Goal: Navigation & Orientation: Find specific page/section

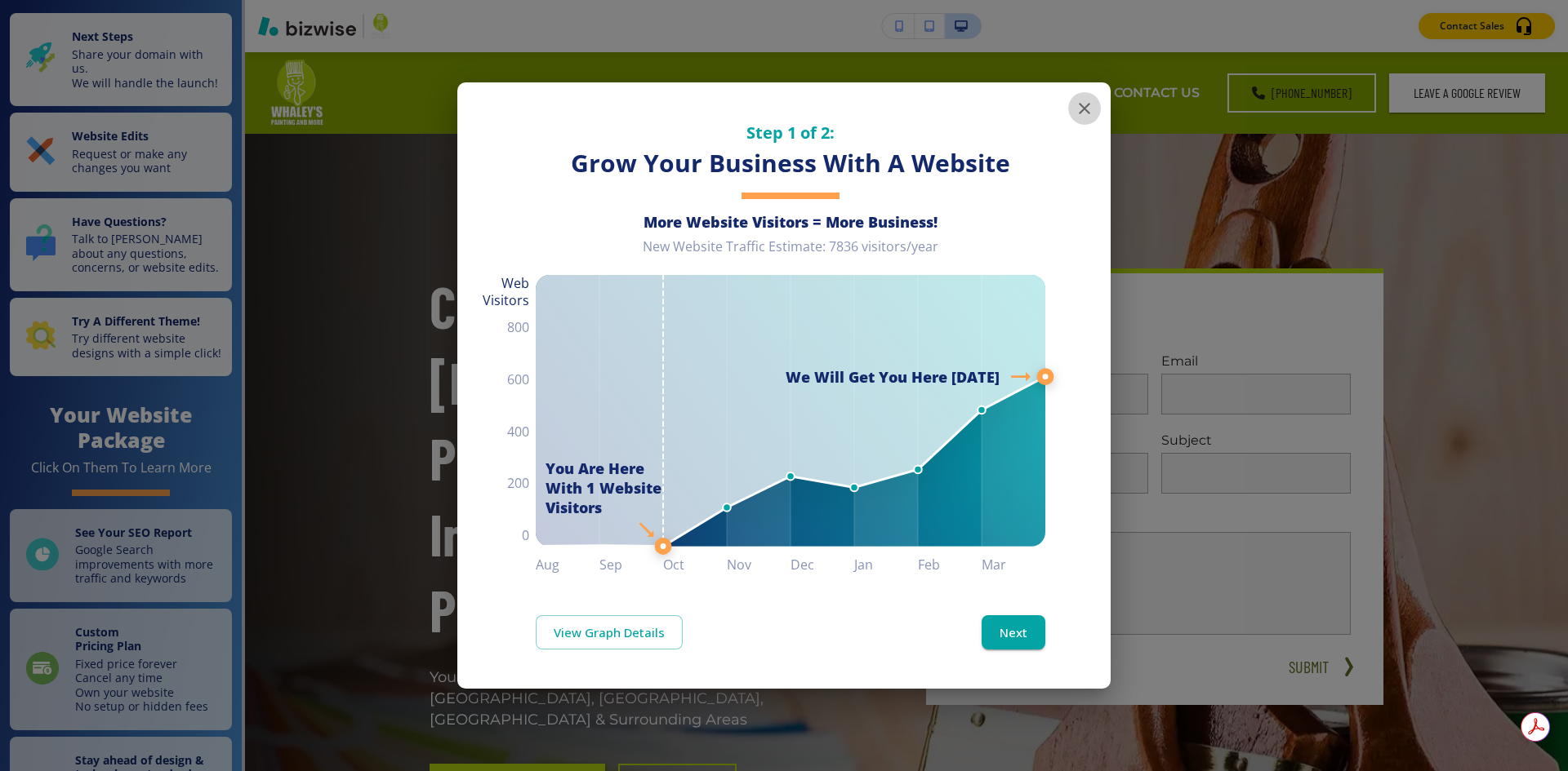
click at [1078, 108] on icon "button" at bounding box center [1084, 108] width 19 height 19
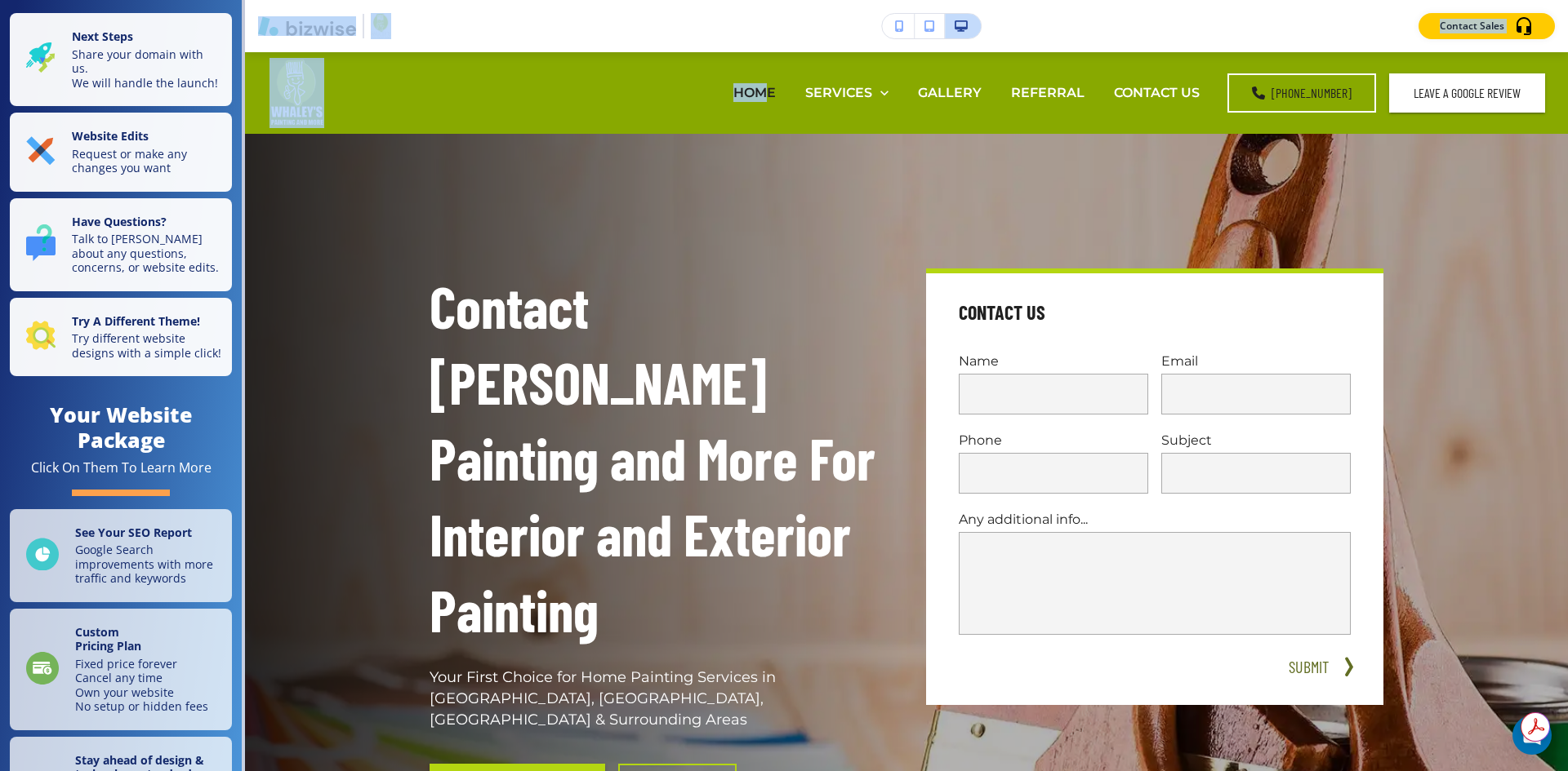
drag, startPoint x: 773, startPoint y: 91, endPoint x: 1041, endPoint y: -71, distance: 313.2
click at [1041, 0] on html "Save and Exit Editor Pages Edit, add, and delete pages or manage your page orde…" at bounding box center [784, 0] width 1568 height 0
click at [925, 24] on icon "button" at bounding box center [929, 26] width 10 height 12
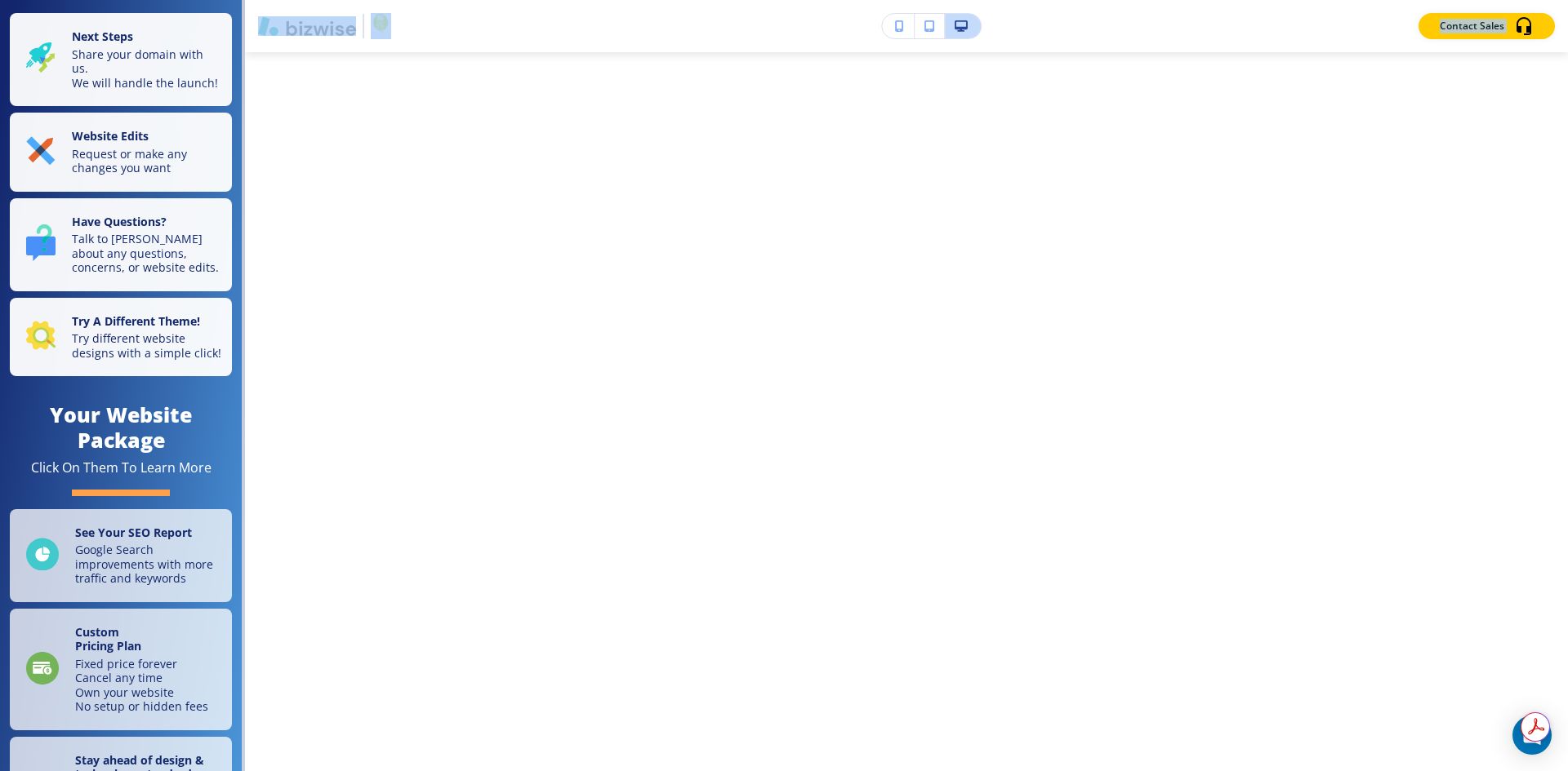
click at [975, 26] on button "button" at bounding box center [962, 25] width 36 height 24
click at [956, 22] on icon "button" at bounding box center [960, 26] width 13 height 12
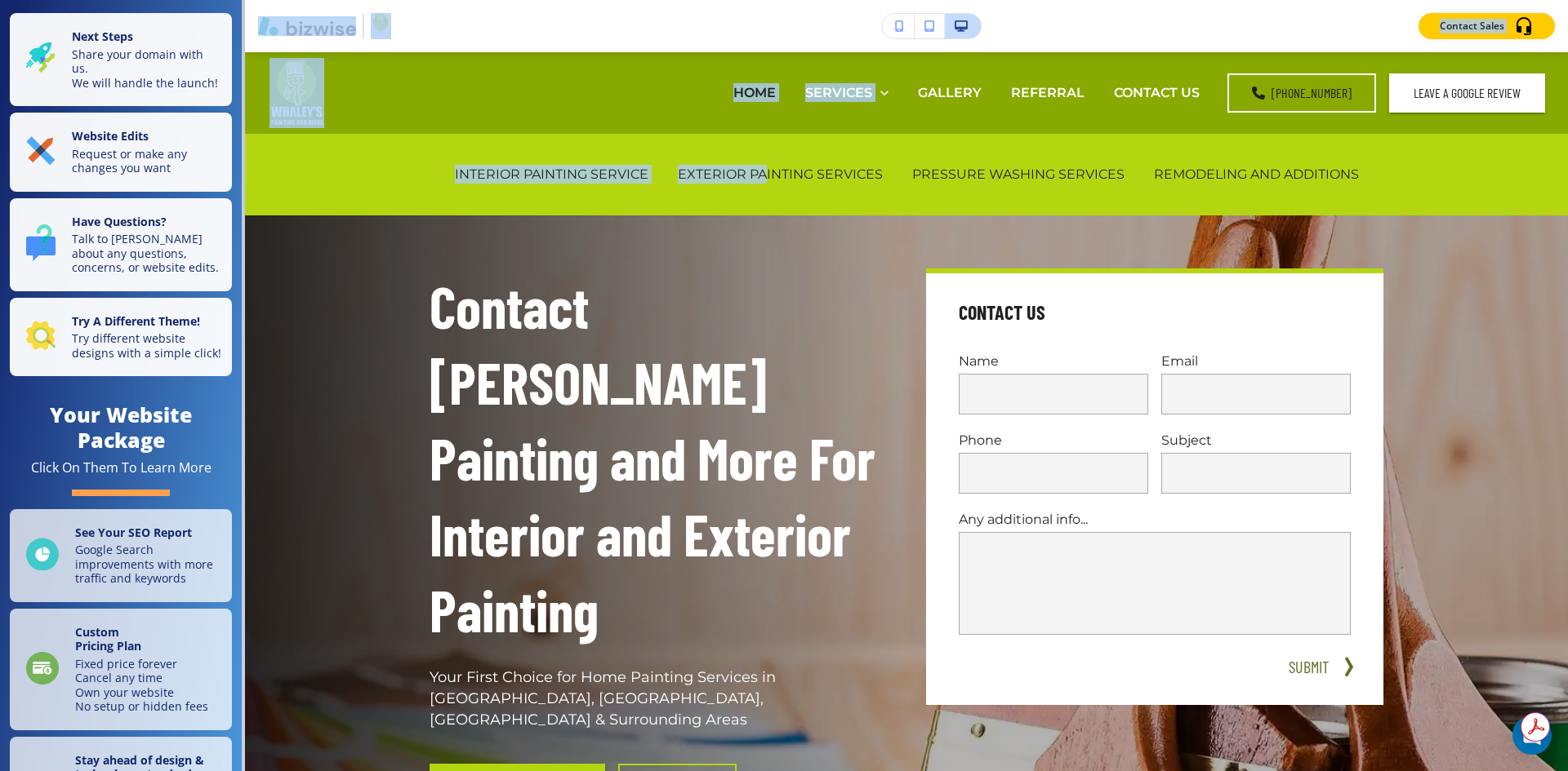
drag, startPoint x: 762, startPoint y: 174, endPoint x: 1006, endPoint y: -71, distance: 345.8
click at [1006, 0] on html "Save and Exit Editor Pages Edit, add, and delete pages or manage your page orde…" at bounding box center [784, 0] width 1568 height 0
drag, startPoint x: 831, startPoint y: 178, endPoint x: 1061, endPoint y: -49, distance: 323.2
click at [1061, 0] on html "Save and Exit Editor Pages Edit, add, and delete pages or manage your page orde…" at bounding box center [784, 0] width 1568 height 0
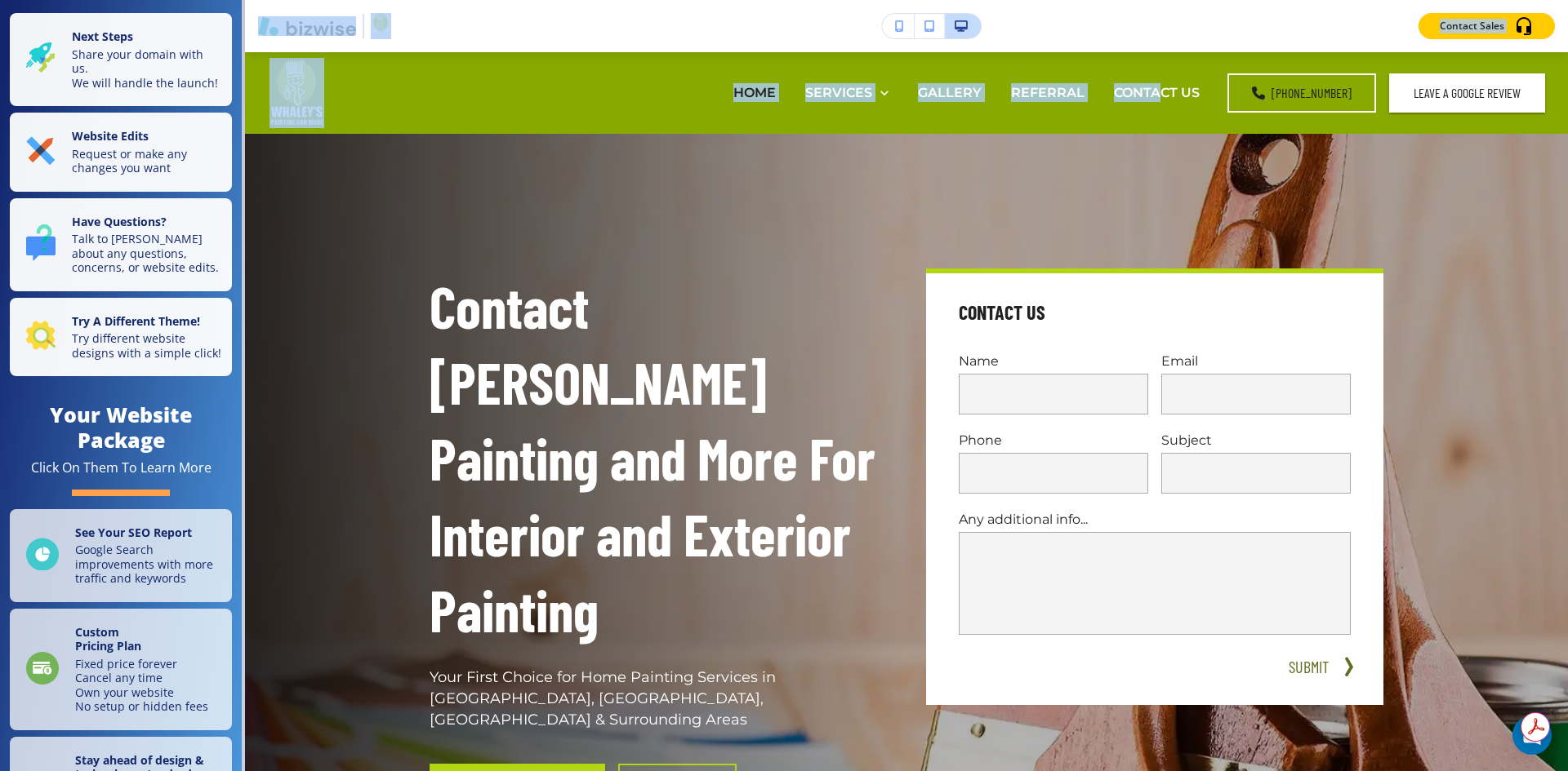
drag, startPoint x: 1162, startPoint y: 90, endPoint x: 1206, endPoint y: -63, distance: 159.2
click at [1206, 0] on html "Save and Exit Editor Pages Edit, add, and delete pages or manage your page orde…" at bounding box center [784, 0] width 1568 height 0
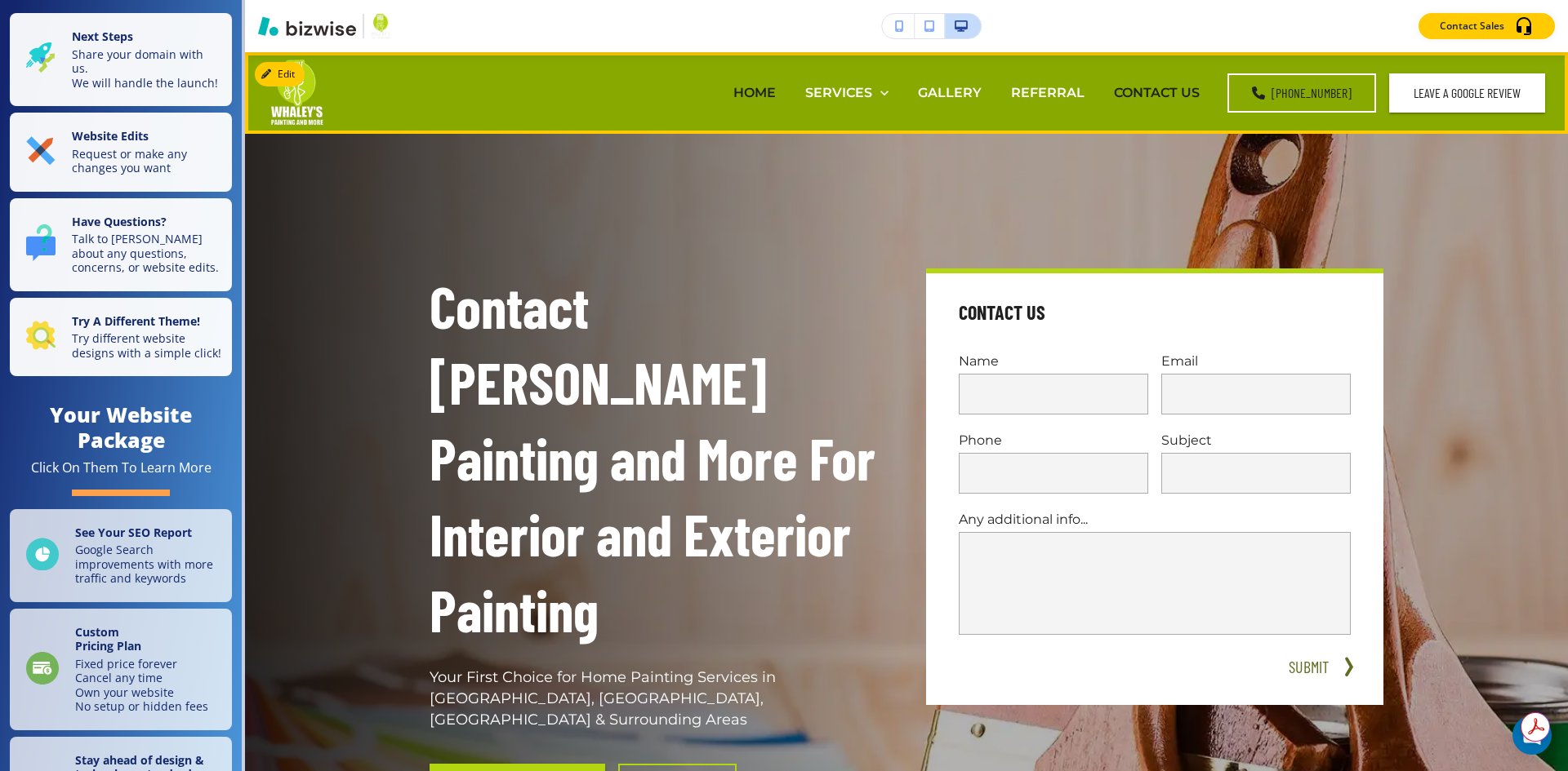
drag, startPoint x: 1167, startPoint y: 92, endPoint x: 1144, endPoint y: 95, distance: 23.2
click at [1144, 95] on p "CONTACT US" at bounding box center [1157, 92] width 85 height 18
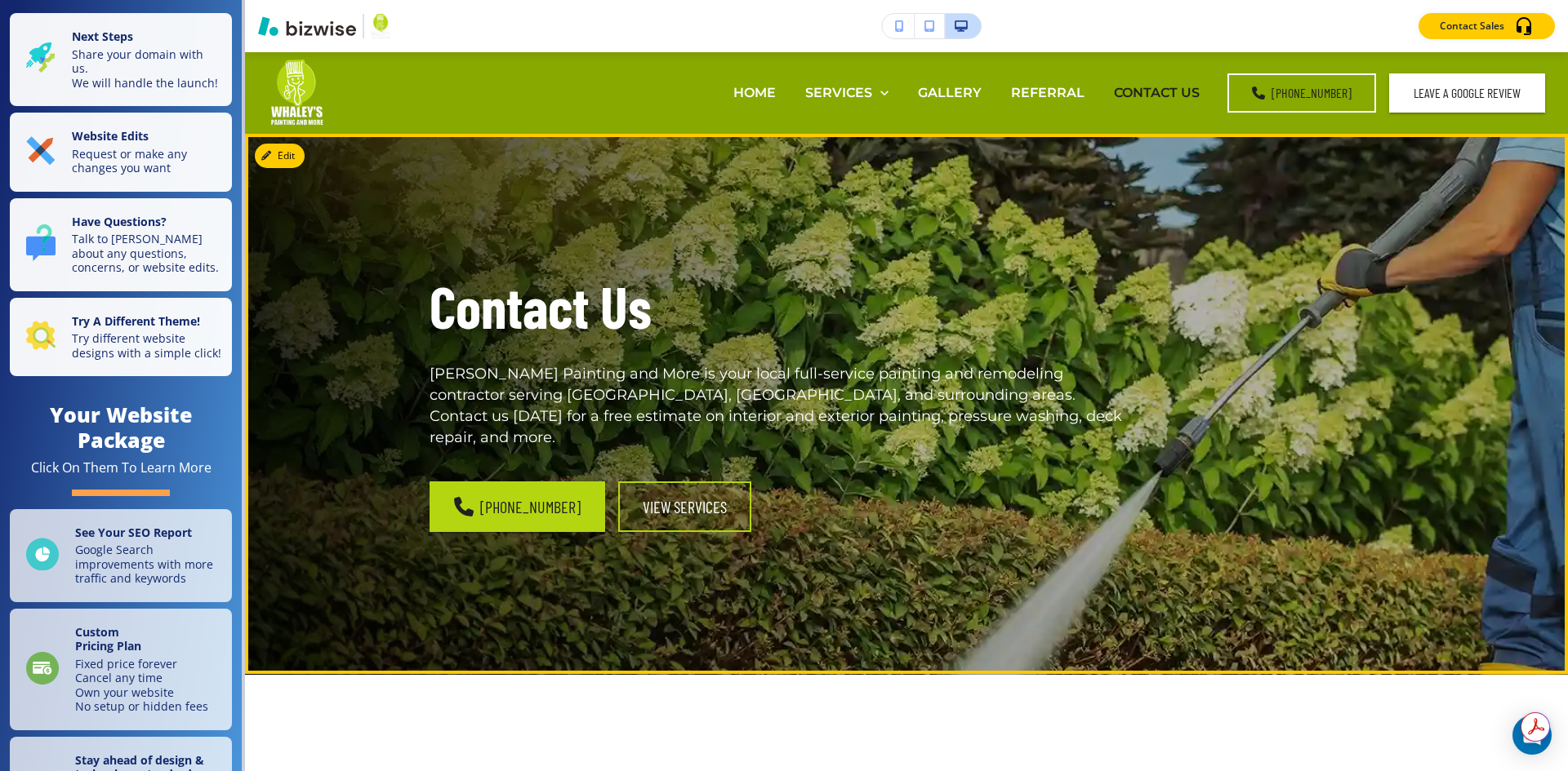
drag, startPoint x: 309, startPoint y: 105, endPoint x: 1071, endPoint y: 229, distance: 772.0
